Goal: Task Accomplishment & Management: Use online tool/utility

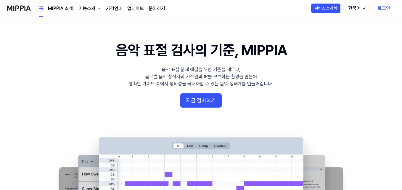
click at [209, 100] on button "지금 검사하기" at bounding box center [200, 100] width 41 height 14
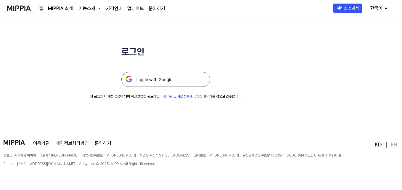
scroll to position [57, 0]
click at [176, 78] on img at bounding box center [165, 79] width 89 height 15
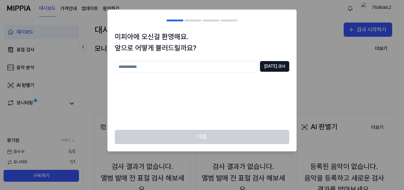
click at [223, 70] on input "text" at bounding box center [186, 67] width 143 height 12
type input "*"
type input "**********"
click at [276, 67] on button "[DATE] 검사" at bounding box center [274, 66] width 29 height 11
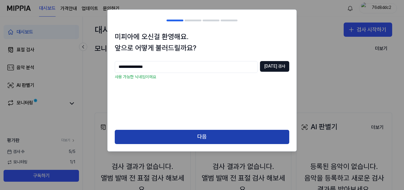
click at [227, 133] on button "다음" at bounding box center [202, 136] width 174 height 14
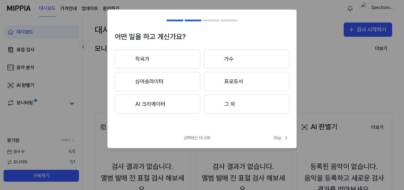
drag, startPoint x: 161, startPoint y: 61, endPoint x: 164, endPoint y: 61, distance: 3.0
click at [162, 61] on button "작곡가" at bounding box center [157, 58] width 85 height 19
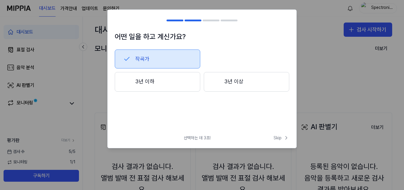
click at [230, 78] on button "3년 이상" at bounding box center [246, 82] width 85 height 20
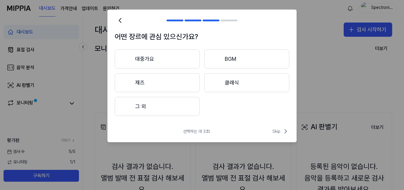
click at [162, 58] on button "대중가요" at bounding box center [157, 58] width 85 height 19
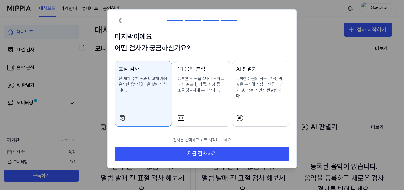
drag, startPoint x: 211, startPoint y: 108, endPoint x: 225, endPoint y: 107, distance: 13.9
click at [211, 107] on button "1:1 음악 분석 등록한 두 곡을 4마디 단위로 나눠 멜로디, 리듬, 화성 등 구조를 정밀하게 분석합니다." at bounding box center [202, 93] width 57 height 65
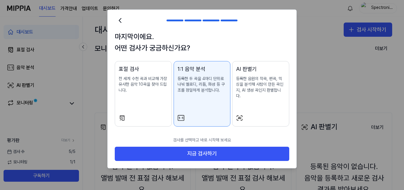
click at [259, 103] on div "AI 판별기 등록한 음원의 작곡, 편곡, 믹싱을 분석해 사람이 만든 곡인지, AI 생성 곡인지 판별합니다." at bounding box center [260, 88] width 49 height 46
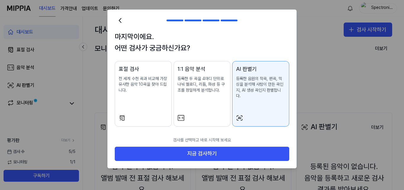
click at [124, 97] on div "표절 검사 전 세계 수천 곡과 비교해 가장 유사한 음악 10곡을 찾아 드립니다." at bounding box center [143, 85] width 49 height 40
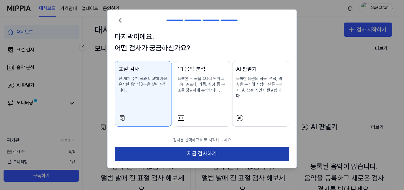
click at [217, 150] on button "지금 검사하기" at bounding box center [202, 153] width 174 height 14
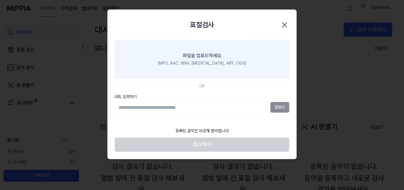
click at [204, 67] on label "파일을 업로드하세요 (MP3, AAC, WAV, [MEDICAL_DATA], AIFF, OGG)" at bounding box center [202, 59] width 174 height 38
click at [0, 0] on input "파일을 업로드하세요 (MP3, AAC, WAV, [MEDICAL_DATA], AIFF, OGG)" at bounding box center [0, 0] width 0 height 0
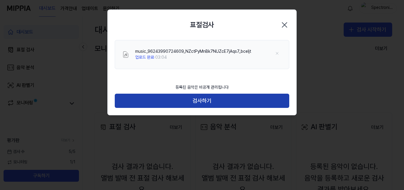
click at [216, 103] on button "검사하기" at bounding box center [202, 100] width 174 height 14
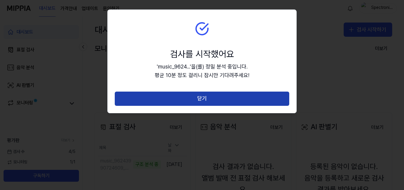
click at [209, 104] on button "닫기" at bounding box center [202, 98] width 174 height 14
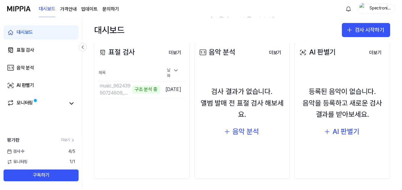
scroll to position [76, 0]
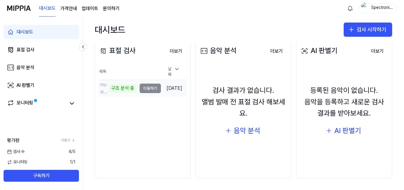
click at [151, 88] on td "music_96243990724609_NZctPyMnBk7NUZcE7jAqs7_bceljt 구조 분석 중 이동하기" at bounding box center [129, 88] width 62 height 17
click at [70, 104] on icon at bounding box center [71, 103] width 7 height 7
click at [145, 87] on td "music_96243990724609_NZctPyMnBk7NUZcE7jAqs7_bceljt 구조 분석 중 이동하기" at bounding box center [129, 88] width 62 height 17
click at [123, 87] on div "구조 분석 중" at bounding box center [123, 88] width 28 height 8
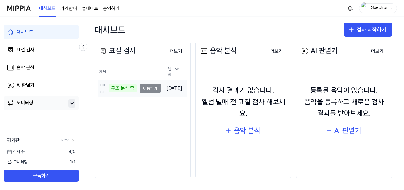
click at [145, 86] on td "music_96243990724609_NZctPyMnBk7NUZcE7jAqs7_bceljt 구조 분석 중 이동하기" at bounding box center [129, 88] width 62 height 17
click at [62, 105] on link "모니터링" at bounding box center [36, 103] width 59 height 8
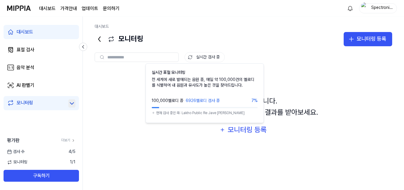
click at [201, 60] on button "실시간 검사 중" at bounding box center [204, 57] width 40 height 10
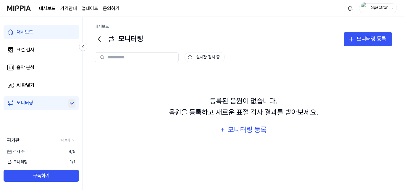
click at [205, 56] on button "실시간 검사 중" at bounding box center [204, 57] width 40 height 10
click at [34, 82] on div "AI 판별기" at bounding box center [26, 85] width 18 height 7
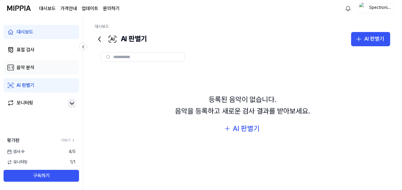
click at [41, 66] on link "음악 분석" at bounding box center [41, 67] width 75 height 14
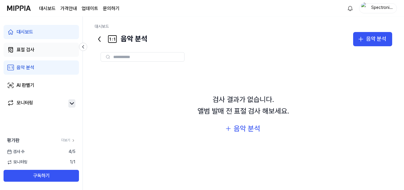
click at [44, 50] on link "표절 검사" at bounding box center [41, 50] width 75 height 14
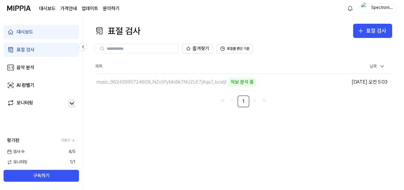
click at [72, 103] on icon at bounding box center [71, 103] width 7 height 7
click at [67, 154] on div "평가판 더보기 검사 [DATE] 모니터링 1 / 1 구독하기" at bounding box center [41, 159] width 82 height 45
click at [281, 80] on td "music_96243990724609_NZctPyMnBk7NUZcE7jAqs7_bceljt 악보 분석 중 이동하기" at bounding box center [206, 82] width 223 height 17
click at [358, 135] on div "표절 검사 표절 검사 표절 검사 음악 분석 AI 판별기 즐겨찾기 표절률 판단 기준 제목 날짜 music_96243990724609_NZctPy…" at bounding box center [243, 103] width 321 height 173
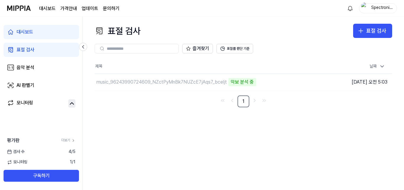
drag, startPoint x: 25, startPoint y: 152, endPoint x: 18, endPoint y: 150, distance: 6.7
click at [25, 152] on div "검사 [DATE]" at bounding box center [41, 151] width 82 height 6
drag, startPoint x: 51, startPoint y: 148, endPoint x: 65, endPoint y: 141, distance: 15.1
click at [55, 147] on div "평가판 더보기 검사 [DATE] 모니터링 1 / 1 구독하기" at bounding box center [41, 159] width 82 height 45
click at [65, 140] on link "더보기" at bounding box center [68, 139] width 14 height 5
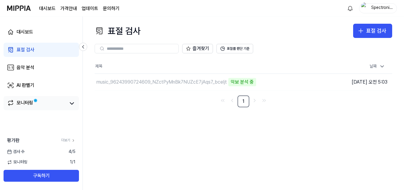
click at [30, 103] on div "모니터링" at bounding box center [25, 103] width 17 height 8
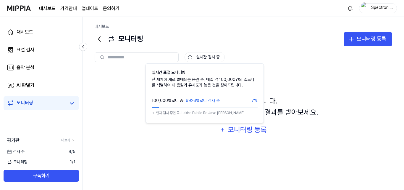
click at [199, 57] on button "실시간 검사 중" at bounding box center [204, 57] width 40 height 10
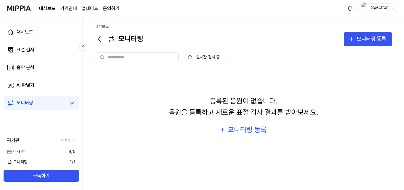
click at [199, 57] on button "실시간 검사 중" at bounding box center [204, 57] width 40 height 10
click at [35, 48] on link "표절 검사" at bounding box center [41, 50] width 75 height 14
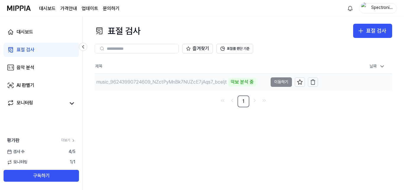
click at [280, 84] on td "music_96243990724609_NZctPyMnBk7NUZcE7jAqs7_bceljt 악보 분석 중 이동하기" at bounding box center [206, 82] width 223 height 17
drag, startPoint x: 227, startPoint y: 84, endPoint x: 160, endPoint y: 113, distance: 73.1
click at [160, 115] on div "표절 검사 표절 검사 표절 검사 음악 분석 AI 판별기 즐겨찾기 표절률 판단 기준 제목 날짜 music_96243990724609_NZctPy…" at bounding box center [243, 103] width 321 height 173
click at [43, 52] on link "표절 검사" at bounding box center [41, 50] width 75 height 14
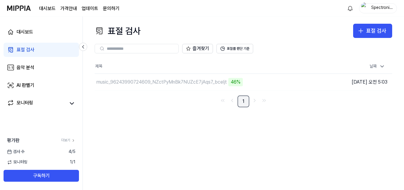
click at [245, 97] on link "1" at bounding box center [243, 101] width 12 height 12
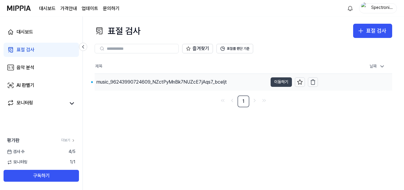
click at [280, 84] on button "이동하기" at bounding box center [281, 81] width 21 height 9
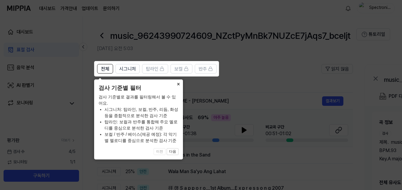
click at [179, 84] on button "×" at bounding box center [177, 83] width 9 height 8
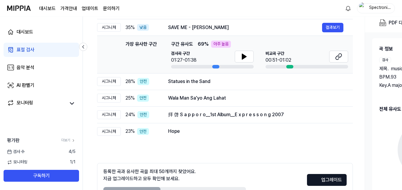
scroll to position [20, 0]
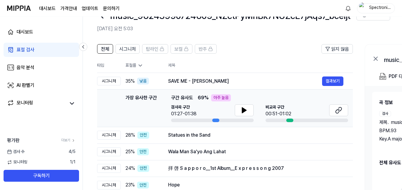
click at [214, 120] on div at bounding box center [215, 120] width 7 height 4
click at [247, 111] on icon at bounding box center [243, 109] width 7 height 7
click at [247, 112] on icon at bounding box center [243, 109] width 7 height 7
click at [334, 109] on button at bounding box center [338, 110] width 19 height 12
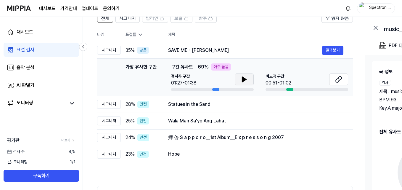
scroll to position [79, 0]
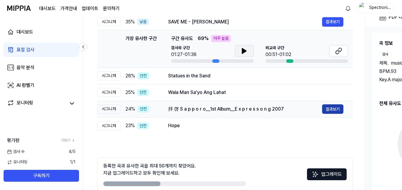
click at [328, 107] on button "결과보기" at bounding box center [332, 108] width 21 height 9
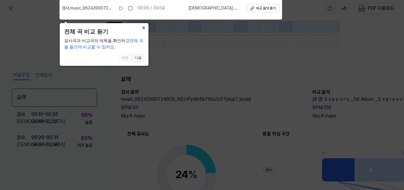
click at [145, 28] on button "×" at bounding box center [143, 27] width 9 height 8
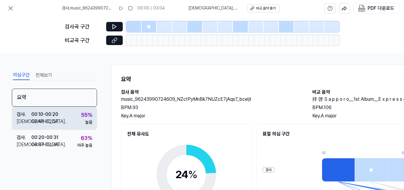
click at [77, 118] on div "검사 . 00:10 - 00:20 비교 . 02:48 - 02:57 55 % 높음" at bounding box center [54, 117] width 85 height 23
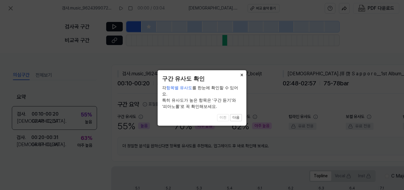
click at [242, 76] on button "×" at bounding box center [241, 74] width 9 height 8
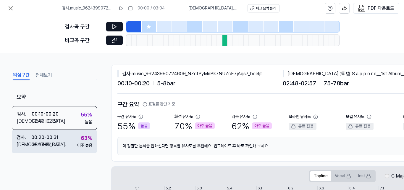
click at [61, 136] on div "검사 . 00:20 - 00:31 비교 . 04:37 - 04:46 63 % 아주 높음" at bounding box center [54, 140] width 85 height 23
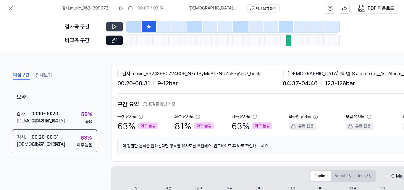
click at [113, 26] on icon at bounding box center [115, 27] width 4 height 4
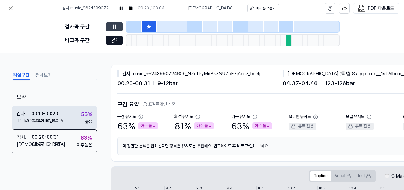
click at [83, 117] on div "55 %" at bounding box center [86, 114] width 11 height 9
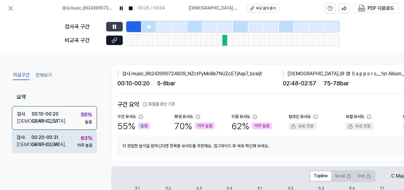
click at [69, 132] on div "검사 . 00:20 - 00:31 비교 . 04:37 - 04:46 63 % 아주 높음" at bounding box center [54, 140] width 85 height 23
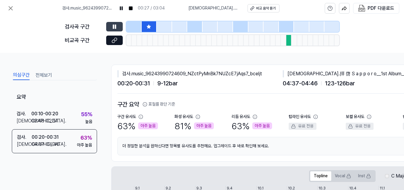
click at [284, 27] on div at bounding box center [286, 26] width 15 height 11
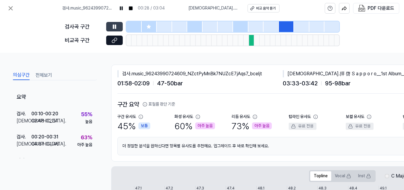
click at [239, 29] on div at bounding box center [240, 26] width 15 height 11
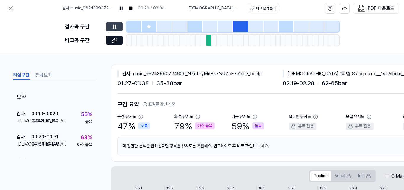
click at [228, 29] on div at bounding box center [225, 26] width 15 height 11
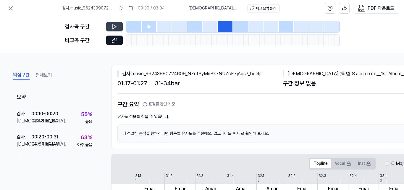
click at [208, 29] on div at bounding box center [210, 26] width 15 height 11
click at [193, 28] on div at bounding box center [194, 26] width 15 height 11
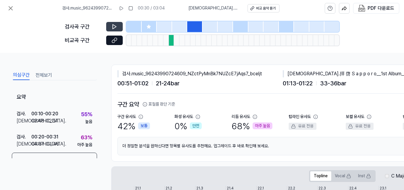
click at [177, 29] on div at bounding box center [179, 26] width 15 height 11
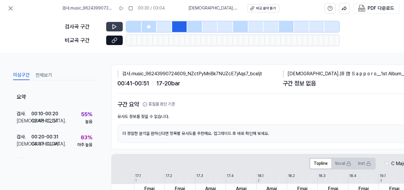
drag, startPoint x: 194, startPoint y: 25, endPoint x: 197, endPoint y: 25, distance: 3.3
click at [195, 25] on div at bounding box center [194, 26] width 15 height 11
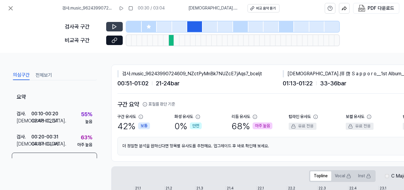
click at [220, 25] on div at bounding box center [225, 26] width 15 height 11
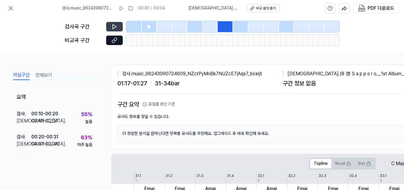
click at [240, 25] on div at bounding box center [240, 26] width 15 height 11
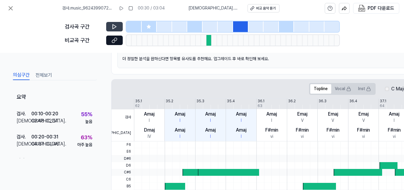
scroll to position [89, 0]
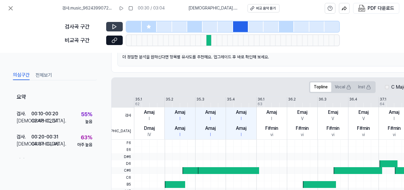
click at [242, 29] on div at bounding box center [240, 26] width 15 height 11
click at [208, 42] on div at bounding box center [208, 40] width 5 height 11
click at [112, 26] on icon at bounding box center [114, 27] width 6 height 6
click at [213, 27] on div at bounding box center [210, 26] width 15 height 11
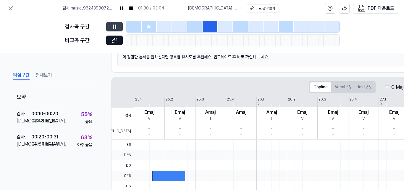
click at [247, 27] on div at bounding box center [240, 26] width 15 height 11
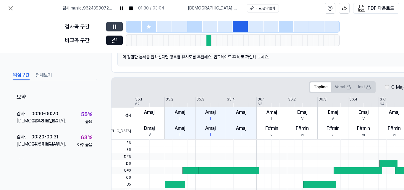
click at [261, 24] on div at bounding box center [255, 26] width 15 height 11
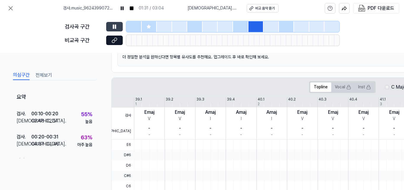
click at [273, 24] on div at bounding box center [270, 26] width 15 height 11
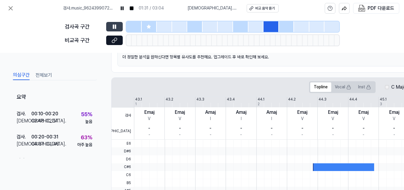
click at [289, 24] on div at bounding box center [286, 26] width 15 height 11
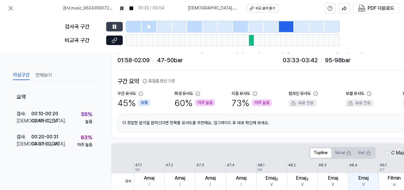
scroll to position [0, 0]
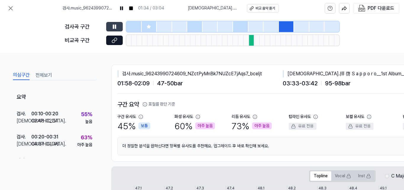
click at [297, 26] on div at bounding box center [301, 26] width 15 height 11
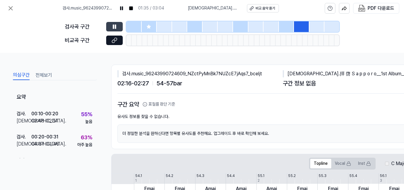
click at [312, 26] on div at bounding box center [316, 26] width 15 height 11
click at [333, 28] on div at bounding box center [331, 26] width 15 height 11
click at [297, 32] on div "검사곡 구간 비교곡 구간" at bounding box center [202, 35] width 274 height 36
click at [291, 26] on div at bounding box center [286, 26] width 15 height 11
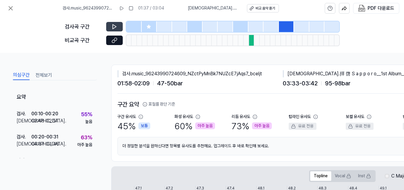
click at [109, 24] on button at bounding box center [114, 26] width 17 height 9
click at [8, 9] on icon at bounding box center [10, 8] width 7 height 7
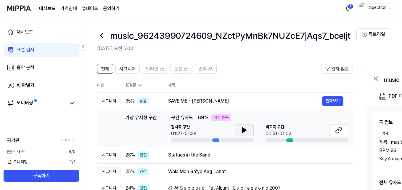
scroll to position [89, 0]
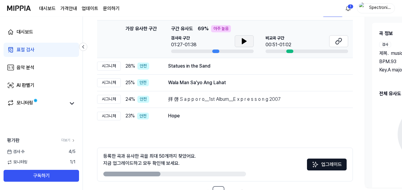
click at [242, 40] on icon at bounding box center [244, 40] width 4 height 5
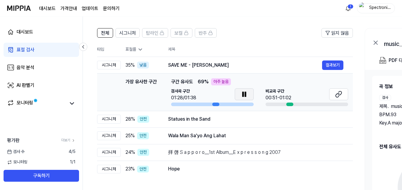
scroll to position [30, 0]
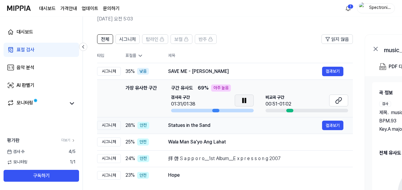
click at [159, 127] on td "Statues in the Sand 결과보기" at bounding box center [255, 125] width 194 height 17
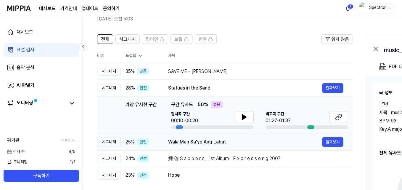
click at [197, 142] on div "Wala Man Sa'yo Ang Lahat" at bounding box center [245, 141] width 154 height 7
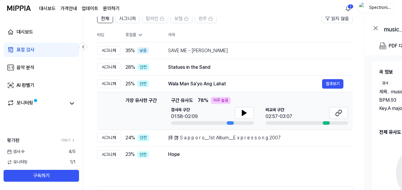
scroll to position [59, 0]
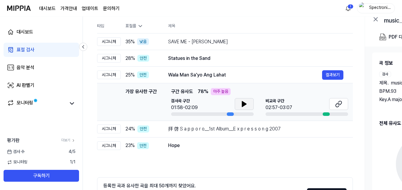
click at [247, 105] on icon at bounding box center [243, 103] width 7 height 7
click at [333, 106] on button at bounding box center [338, 104] width 19 height 12
click at [252, 107] on button at bounding box center [243, 104] width 19 height 12
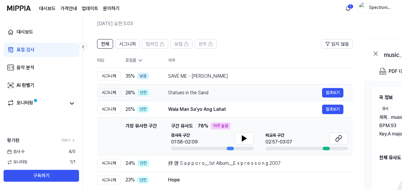
scroll to position [0, 0]
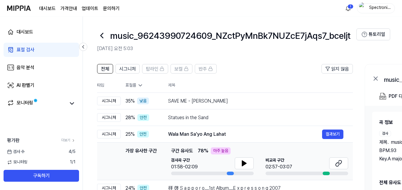
click at [132, 83] on div "표절률" at bounding box center [141, 85] width 33 height 6
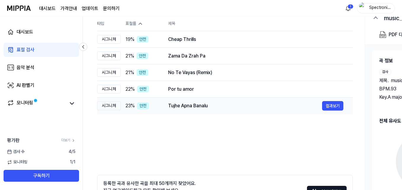
scroll to position [30, 0]
